Goal: Navigation & Orientation: Find specific page/section

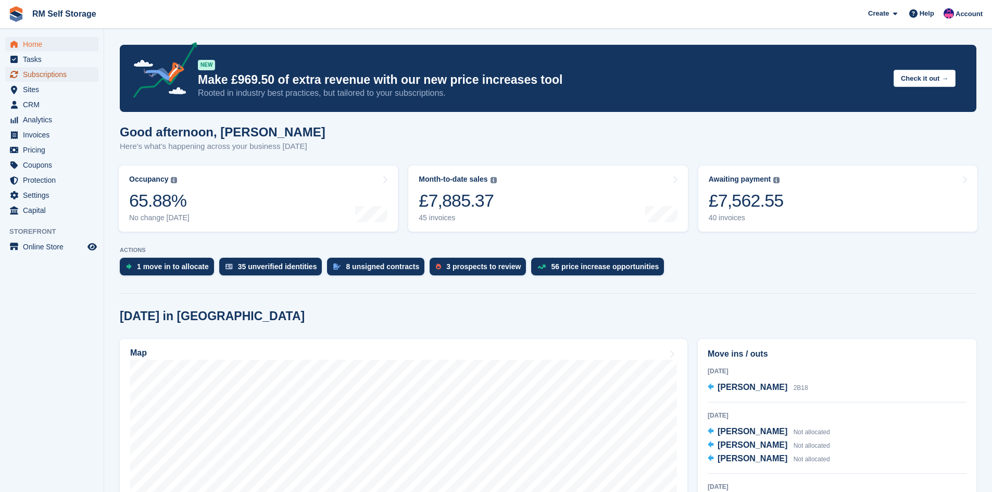
click at [41, 75] on span "Subscriptions" at bounding box center [54, 74] width 62 height 15
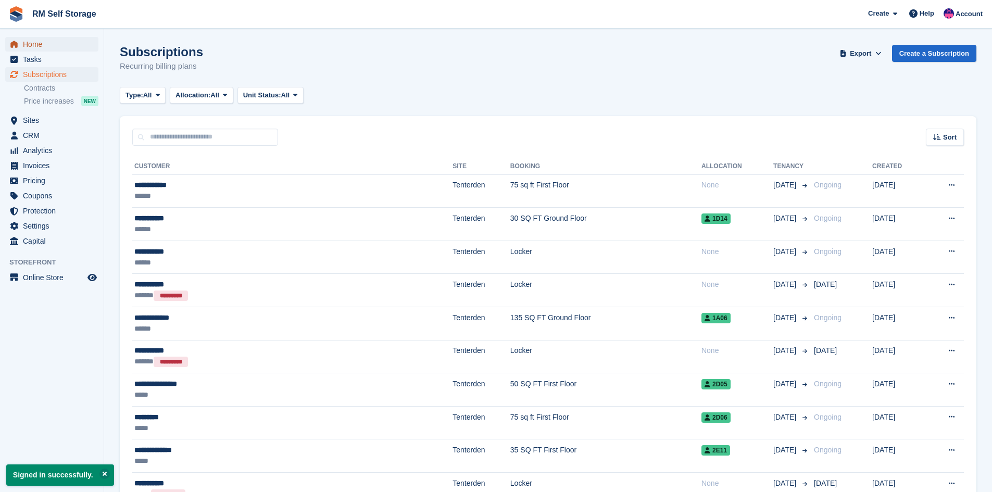
click at [49, 44] on span "Home" at bounding box center [54, 44] width 62 height 15
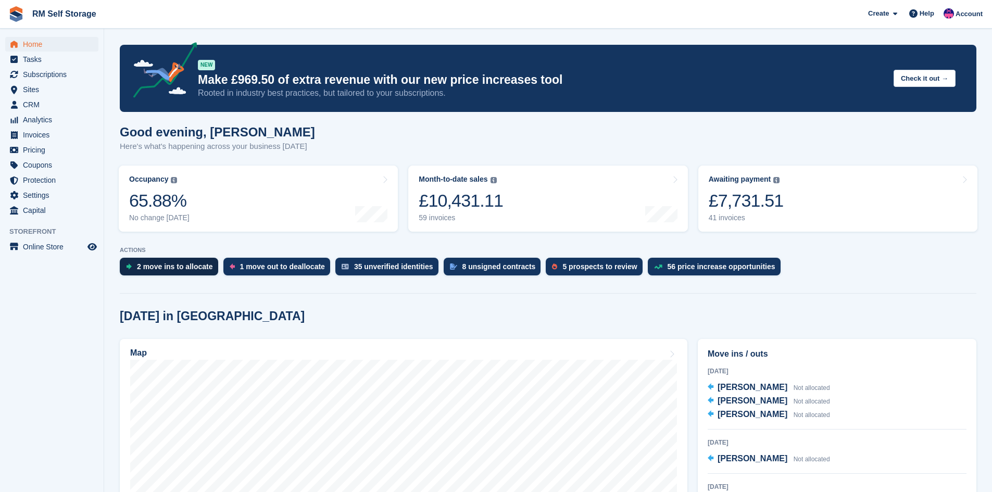
click at [181, 274] on div "2 move ins to allocate" at bounding box center [169, 267] width 98 height 18
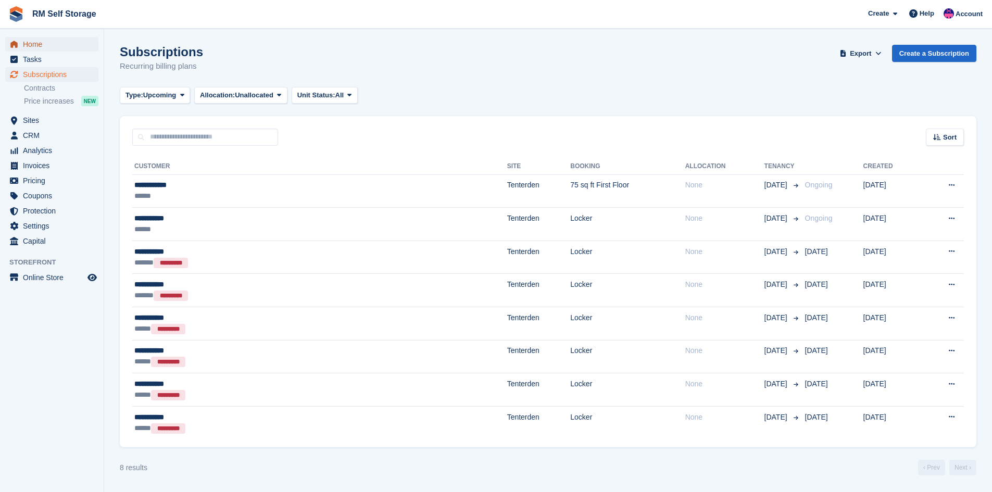
click at [49, 45] on span "Home" at bounding box center [54, 44] width 62 height 15
